Goal: Navigation & Orientation: Find specific page/section

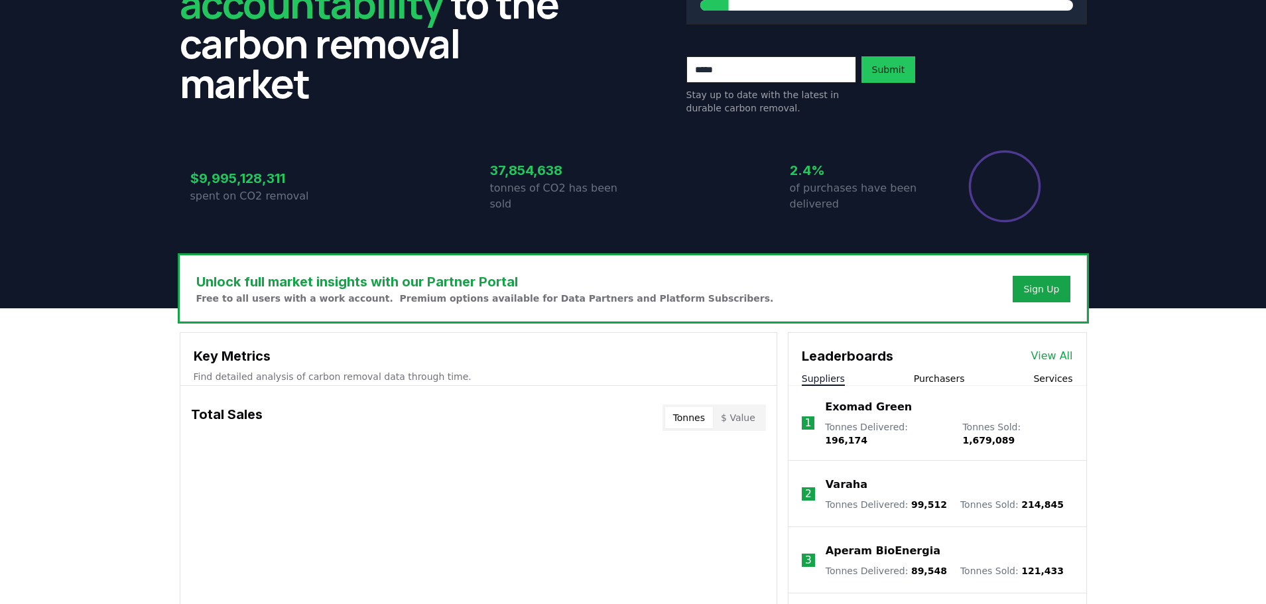
scroll to position [170, 0]
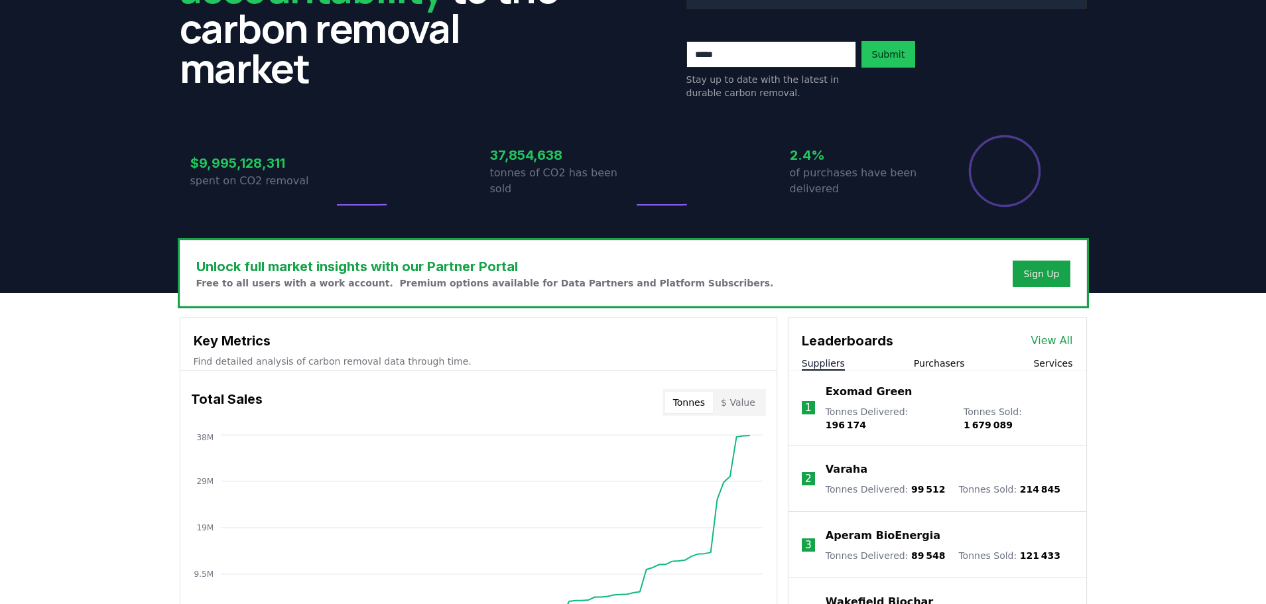
drag, startPoint x: 876, startPoint y: 463, endPoint x: 823, endPoint y: 458, distance: 53.3
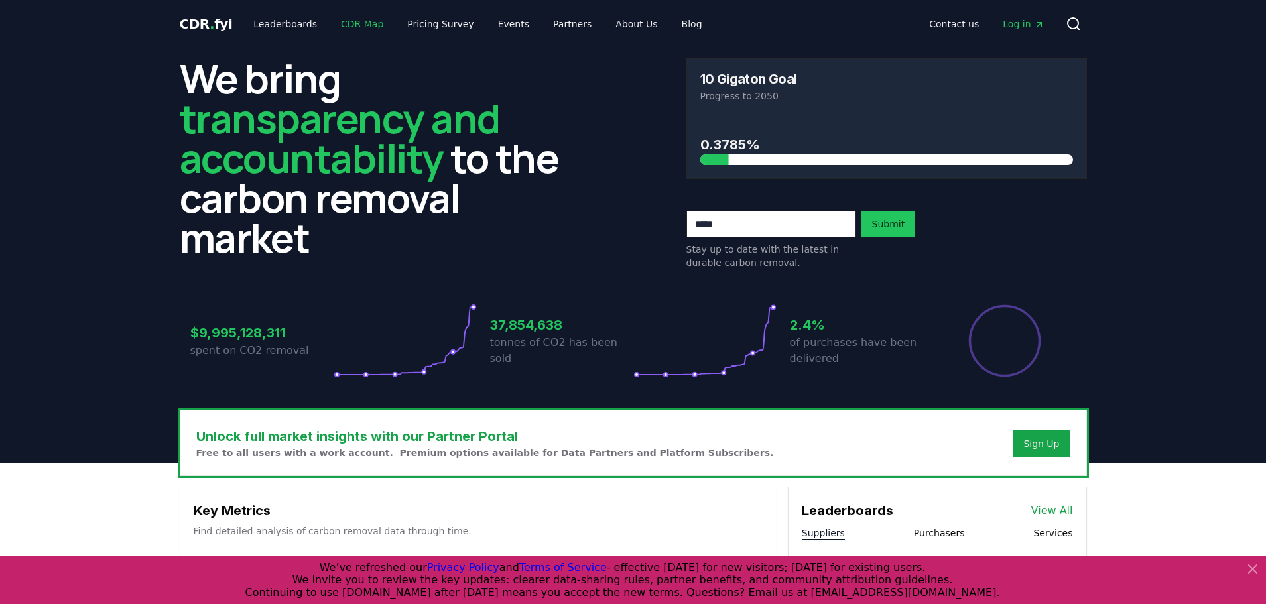
click at [335, 25] on link "CDR Map" at bounding box center [362, 24] width 64 height 24
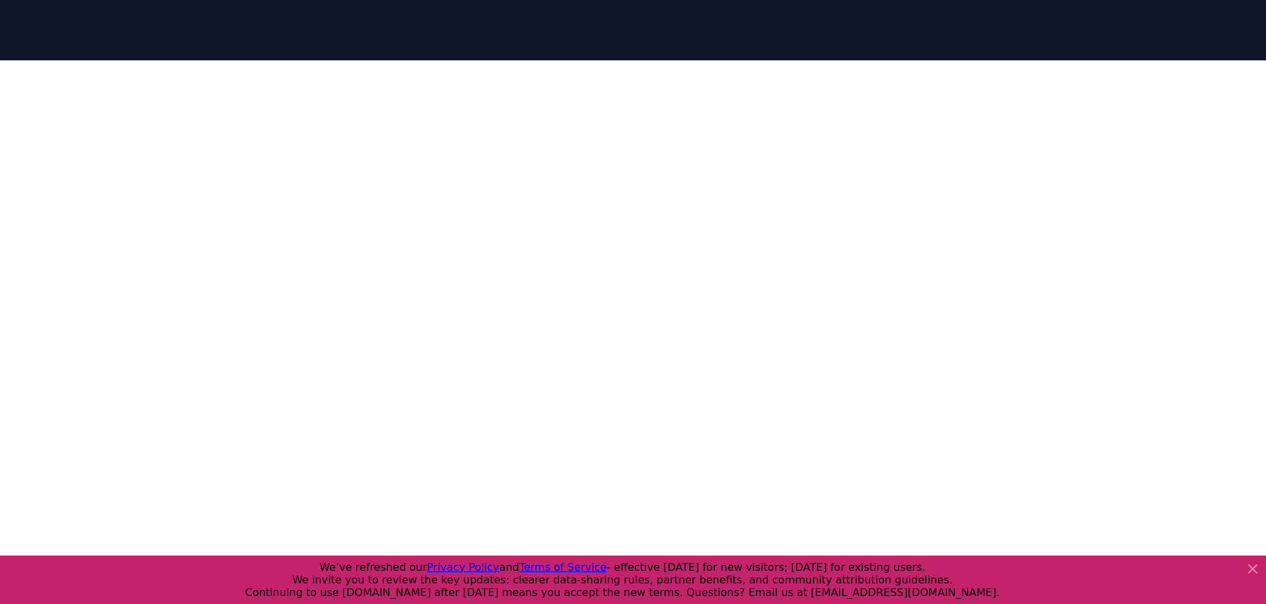
scroll to position [156, 0]
